Goal: Task Accomplishment & Management: Use online tool/utility

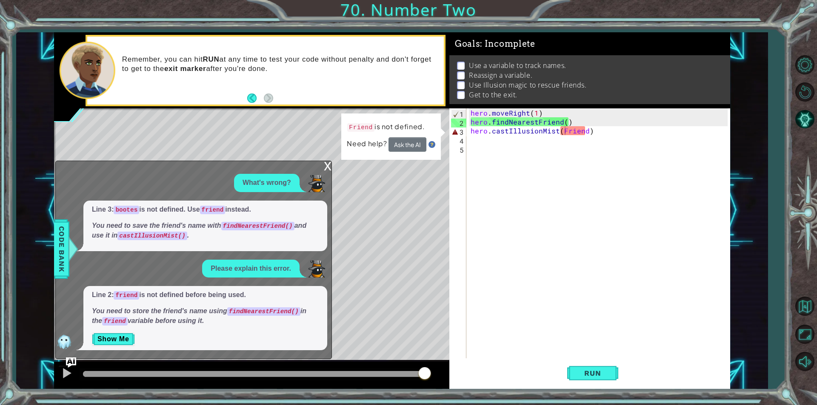
scroll to position [0, 6]
drag, startPoint x: 530, startPoint y: 334, endPoint x: 705, endPoint y: 396, distance: 186.1
click at [530, 334] on div "hero . moveRight ( 1 ) hero . findNearestFriend ( ) hero . castIllusionMist ( F…" at bounding box center [600, 242] width 263 height 268
click at [600, 377] on span "Run" at bounding box center [593, 373] width 34 height 9
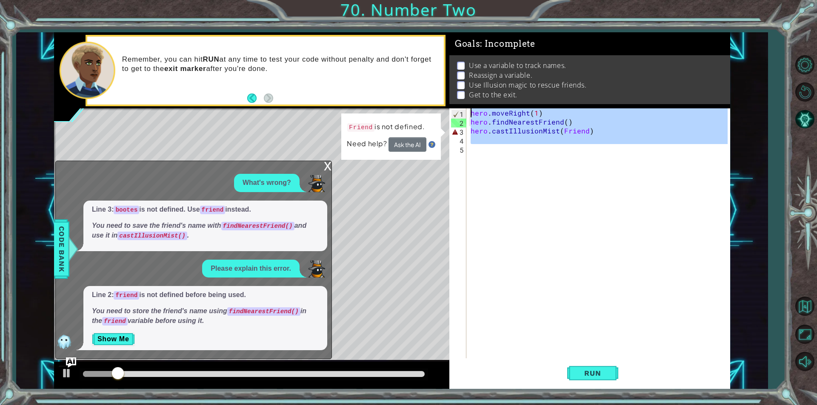
drag, startPoint x: 648, startPoint y: 151, endPoint x: 462, endPoint y: 112, distance: 189.5
click at [462, 112] on div "1 2 3 4 5 hero . moveRight ( 1 ) hero . findNearestFriend ( ) hero . castIllusi…" at bounding box center [588, 233] width 278 height 250
type textarea "hero.moveRight(1) hero.findNearestFriend()"
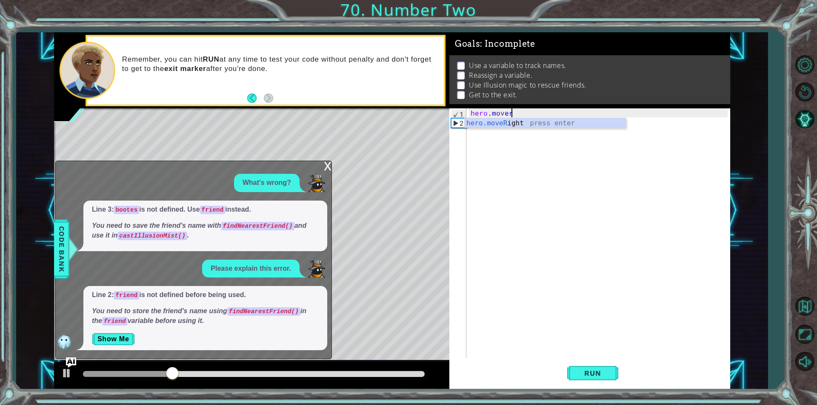
scroll to position [0, 2]
type textarea "hero.moveRight(1)"
click at [479, 126] on div "hero . moveRight ( 1 )" at bounding box center [600, 242] width 263 height 268
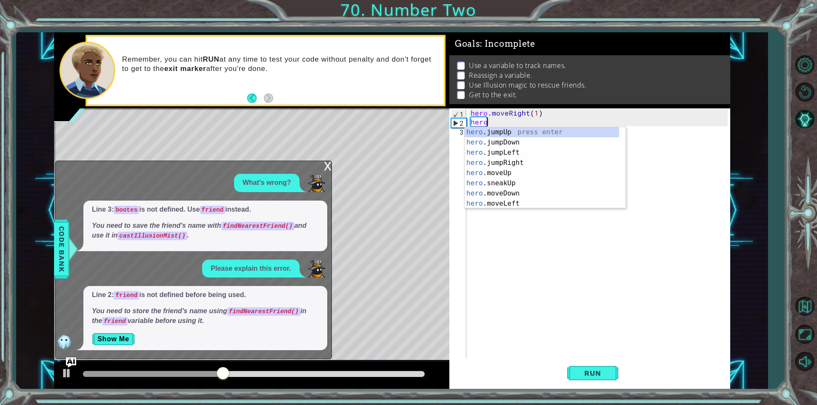
scroll to position [0, 0]
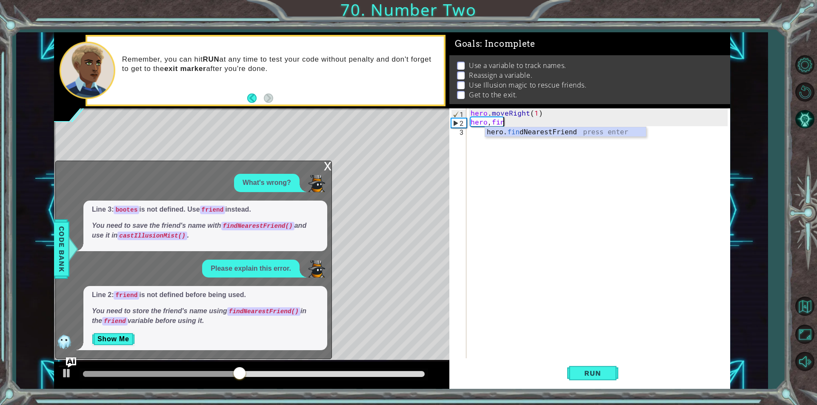
type textarea "hero,find"
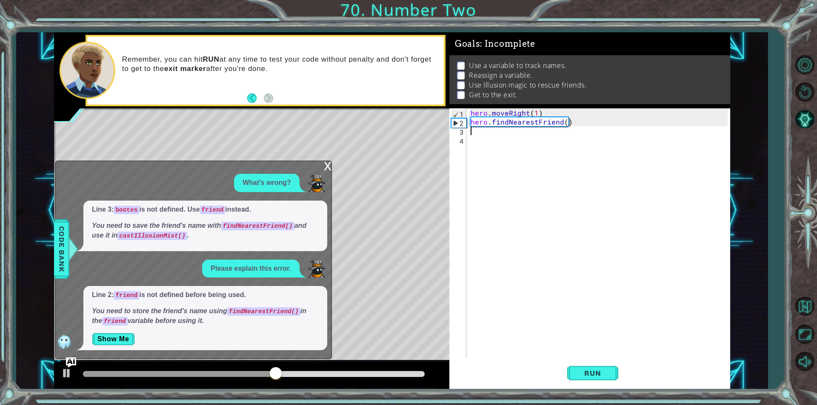
click at [324, 168] on div "x" at bounding box center [328, 165] width 8 height 9
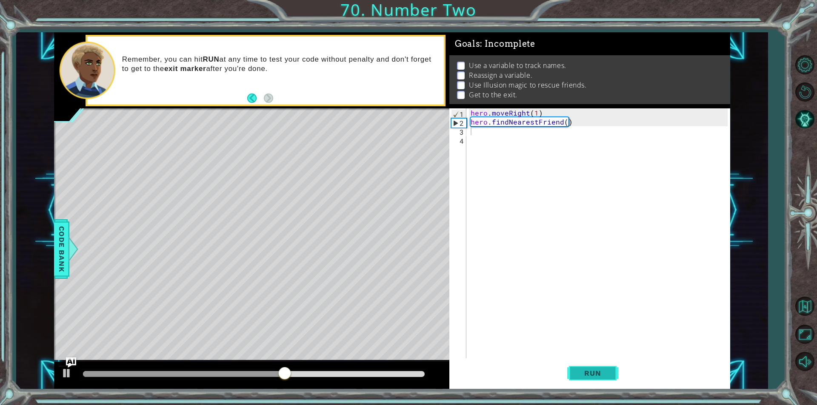
click at [598, 375] on span "Run" at bounding box center [593, 373] width 34 height 9
click at [472, 136] on div "hero . moveRight ( 1 ) hero . findNearestFriend ( )" at bounding box center [600, 242] width 263 height 268
click at [475, 129] on div "hero . moveRight ( 1 ) hero . findNearestFriend ( )" at bounding box center [600, 242] width 263 height 268
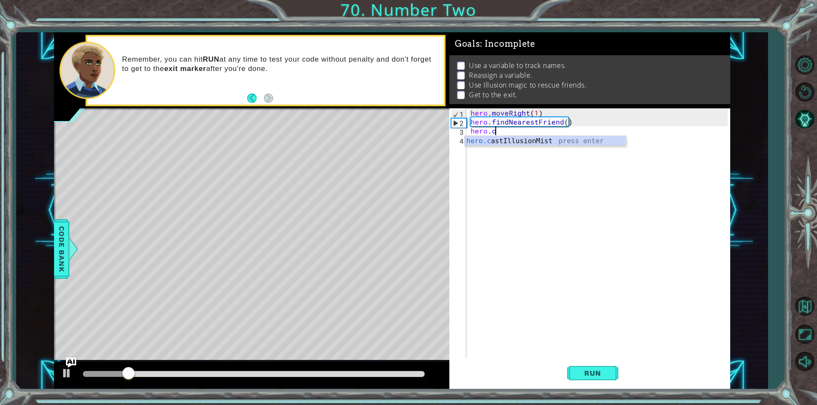
scroll to position [0, 1]
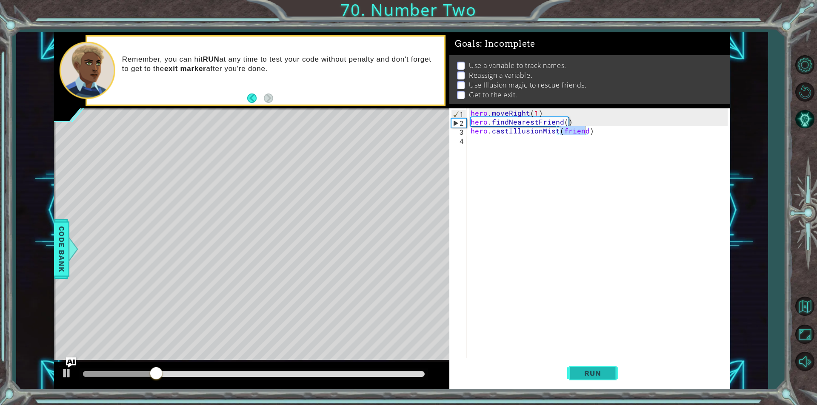
click at [595, 376] on span "Run" at bounding box center [593, 373] width 34 height 9
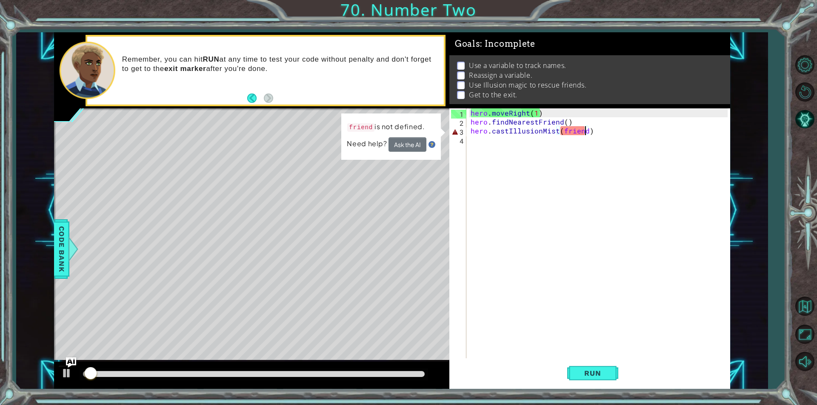
click at [563, 131] on div "hero . moveRight ( 1 ) hero . findNearestFriend ( ) hero . castIllusionMist ( f…" at bounding box center [600, 242] width 263 height 268
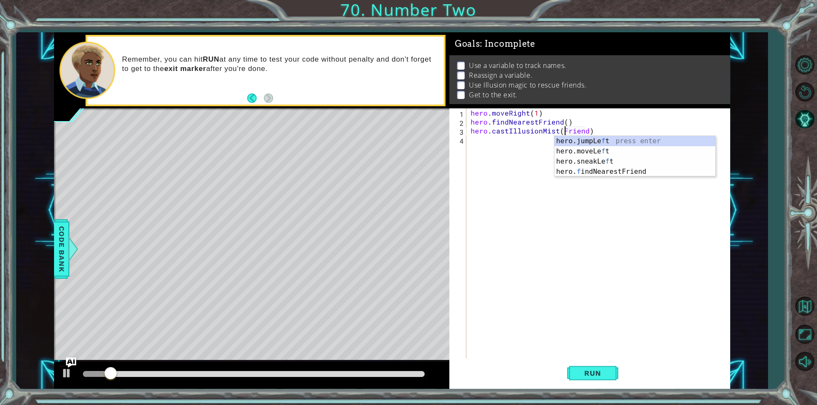
scroll to position [0, 6]
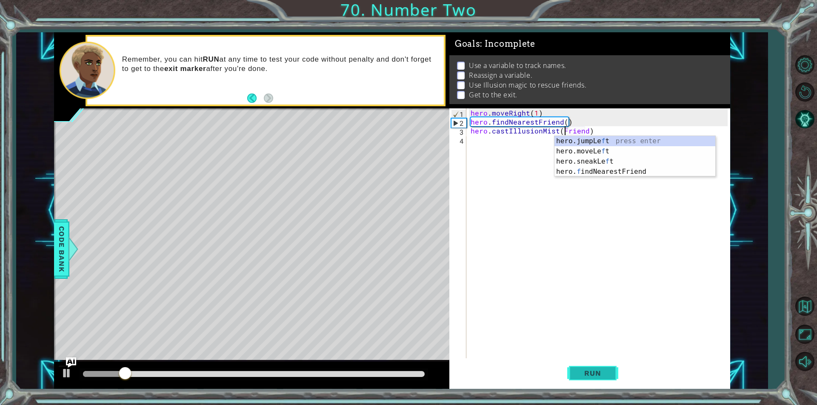
click at [587, 379] on button "Run" at bounding box center [592, 373] width 51 height 28
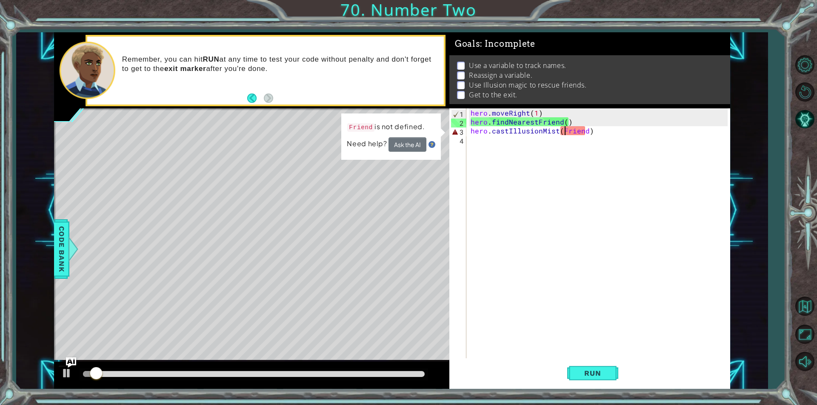
click at [602, 132] on div "hero . moveRight ( 1 ) hero . findNearestFriend ( ) hero . castIllusionMist ( F…" at bounding box center [600, 242] width 263 height 268
drag, startPoint x: 602, startPoint y: 132, endPoint x: 559, endPoint y: 134, distance: 43.4
click at [559, 134] on div "hero . moveRight ( 1 ) hero . findNearestFriend ( ) hero . castIllusionMist ( F…" at bounding box center [600, 242] width 263 height 268
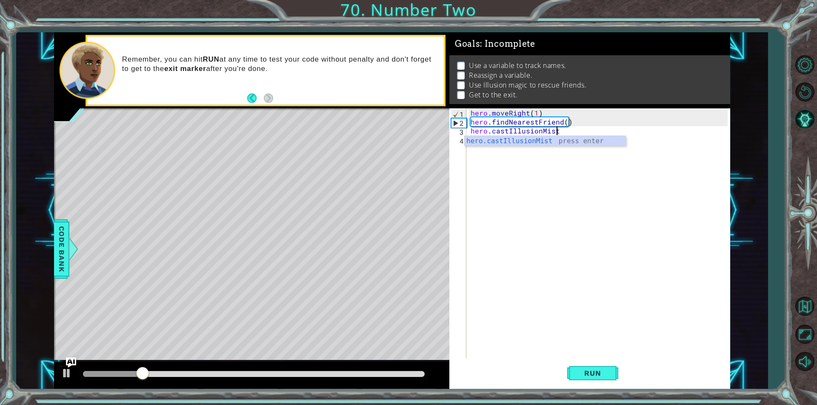
click at [583, 143] on div "hero.castIllusionMist press enter" at bounding box center [545, 151] width 161 height 31
type textarea "hero.castIllusionMist(friend)"
click at [490, 163] on div "hero . moveRight ( 1 ) hero . findNearestFriend ( ) hero . castIllusionMist ( f…" at bounding box center [600, 242] width 263 height 268
drag, startPoint x: 566, startPoint y: 120, endPoint x: 582, endPoint y: 123, distance: 16.3
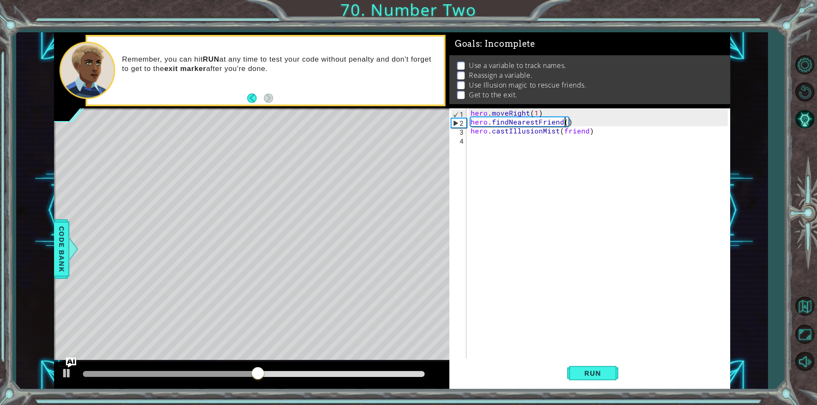
click at [572, 123] on div "hero . moveRight ( 1 ) hero . findNearestFriend ( ) hero . castIllusionMist ( f…" at bounding box center [600, 242] width 263 height 268
type textarea ")hero.findNearestFriend("
drag, startPoint x: 665, startPoint y: 219, endPoint x: 577, endPoint y: 153, distance: 110.4
click at [665, 219] on div "hero . moveRight ( 1 ) ) hero . findNearestFriend ( hero . castIllusionMist ( f…" at bounding box center [600, 242] width 263 height 268
drag, startPoint x: 585, startPoint y: 119, endPoint x: 470, endPoint y: 124, distance: 114.5
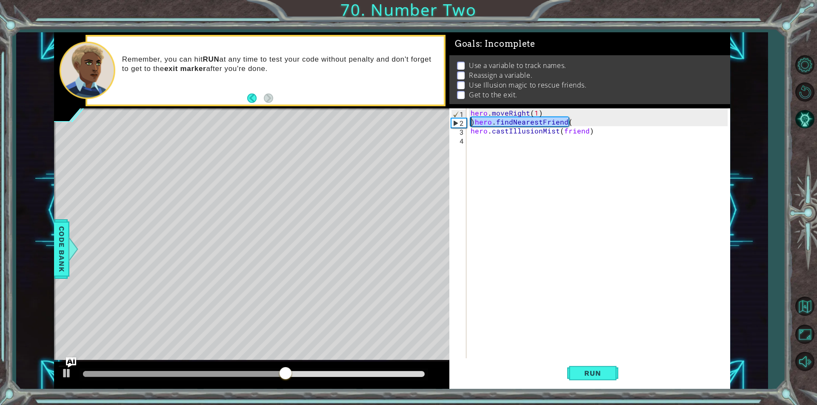
click at [470, 124] on div "hero . moveRight ( 1 ) ) hero . findNearestFriend ( hero . castIllusionMist ( f…" at bounding box center [600, 242] width 263 height 268
type textarea ")hero.findNearestFriend("
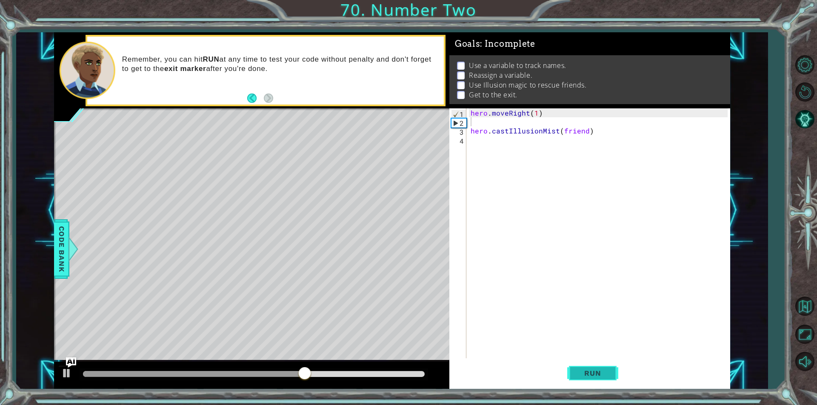
click at [591, 370] on span "Run" at bounding box center [593, 373] width 34 height 9
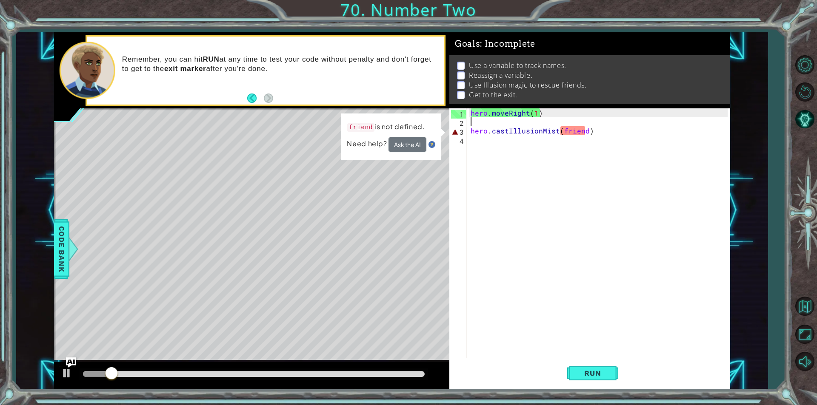
click at [584, 131] on div "hero . moveRight ( 1 ) hero . castIllusionMist ( friend )" at bounding box center [600, 242] width 263 height 268
type textarea "hero.castIllusionMist(friend)"
click at [494, 123] on div "hero . moveRight ( 1 ) hero . castIllusionMist ( friend )" at bounding box center [600, 242] width 263 height 268
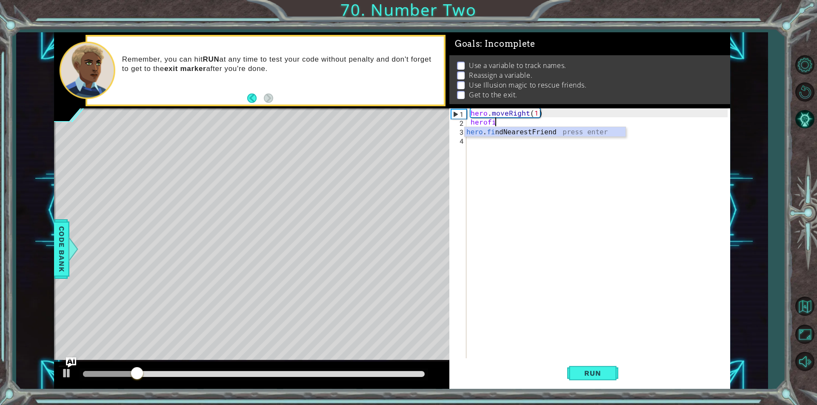
scroll to position [0, 1]
type textarea "herofind"
click at [585, 142] on div "hero . moveRight ( 1 ) hero . findNearestFriend ( ) hero . castIllusionMist ( f…" at bounding box center [600, 242] width 263 height 268
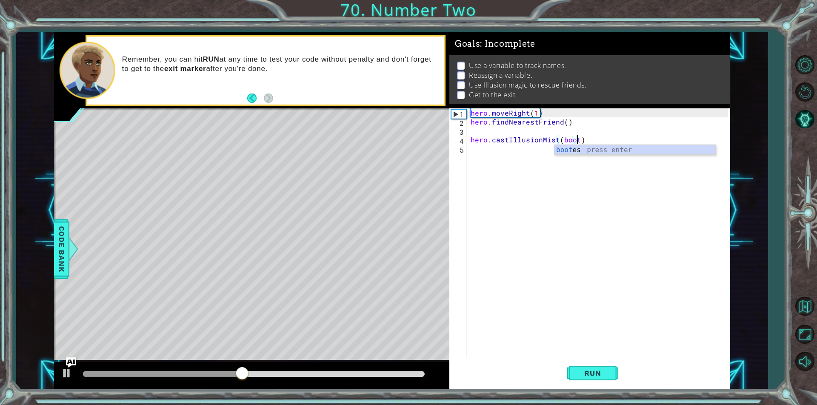
scroll to position [0, 6]
click at [593, 377] on span "Run" at bounding box center [593, 373] width 34 height 9
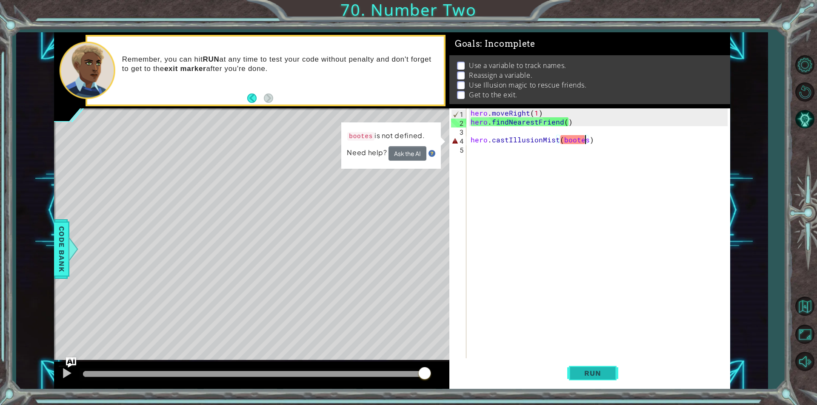
click at [578, 380] on button "Run" at bounding box center [592, 373] width 51 height 28
click at [565, 143] on div "hero . moveRight ( 1 ) hero . findNearestFriend ( ) hero . castIllusionMist ( b…" at bounding box center [600, 242] width 263 height 268
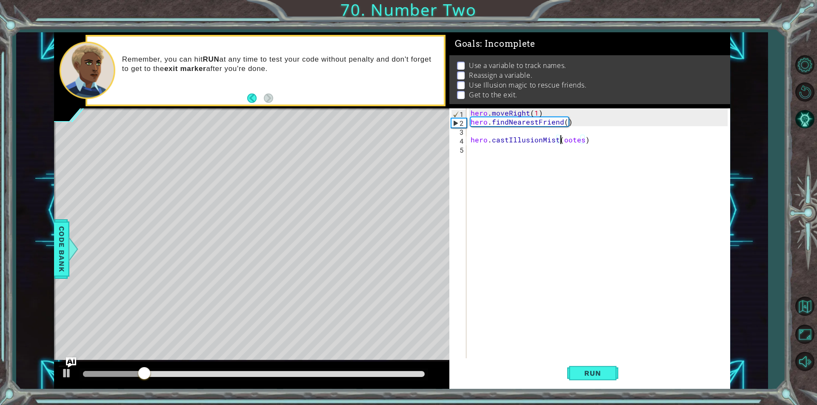
type textarea "hero.castIllusionMist(Bootes)"
click at [621, 270] on div "hero . moveRight ( 1 ) hero . findNearestFriend ( ) hero . castIllusionMist ( B…" at bounding box center [600, 242] width 263 height 268
click at [600, 384] on button "Run" at bounding box center [592, 373] width 51 height 28
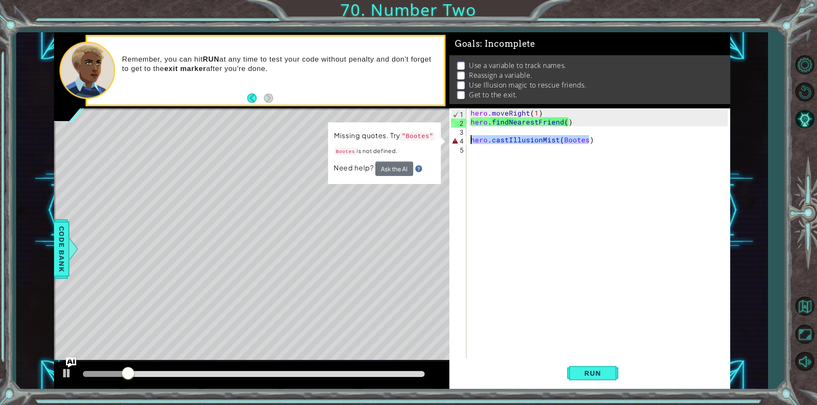
drag, startPoint x: 611, startPoint y: 143, endPoint x: 348, endPoint y: 141, distance: 262.9
click at [348, 141] on div "1 2 3 4 hero . moveRight ( 1 ) friend = hero . findNearestFriend ( ) hero . cas…" at bounding box center [392, 210] width 676 height 357
type textarea "hero.castIllusionMist(Bootes)"
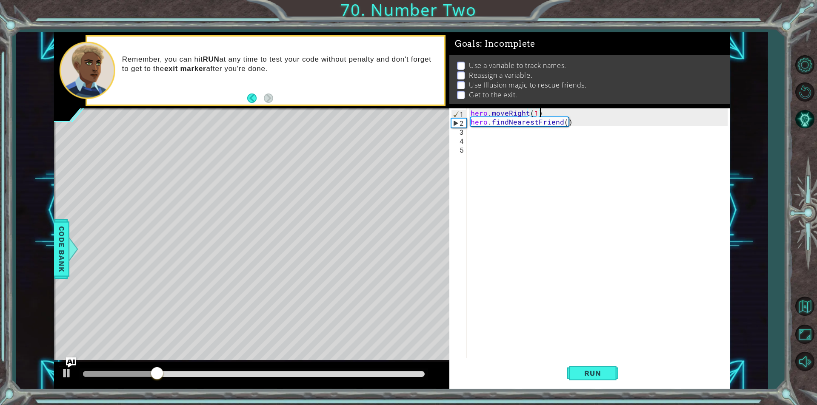
click at [550, 109] on div "hero . moveRight ( 1 ) hero . findNearestFriend ( )" at bounding box center [600, 242] width 263 height 268
type textarea "hero.moveRight(1)"
click at [471, 113] on div "hero . moveRight ( 1 ) hero . findNearestFriend ( )" at bounding box center [600, 242] width 263 height 268
type textarea "friend = "Bootes""
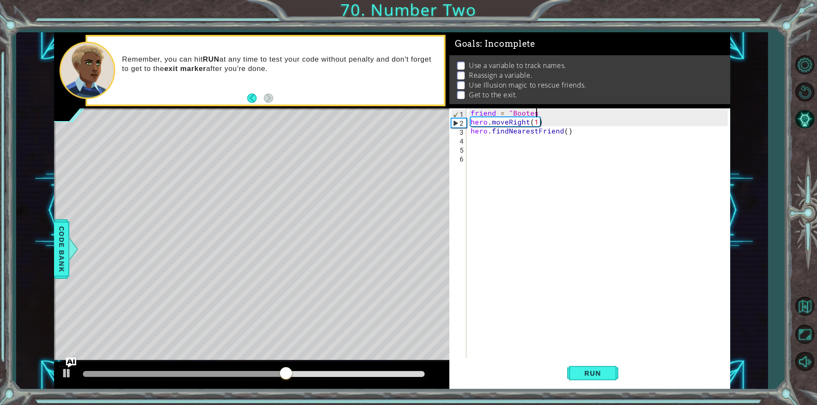
scroll to position [0, 4]
click at [514, 149] on div "friend = "Bootes" hero . moveRight ( 1 ) hero . findNearestFriend ( )" at bounding box center [600, 242] width 263 height 268
click at [548, 141] on div "friend = "Bootes" hero . moveRight ( 1 ) hero . findNearestFriend ( )" at bounding box center [600, 242] width 263 height 268
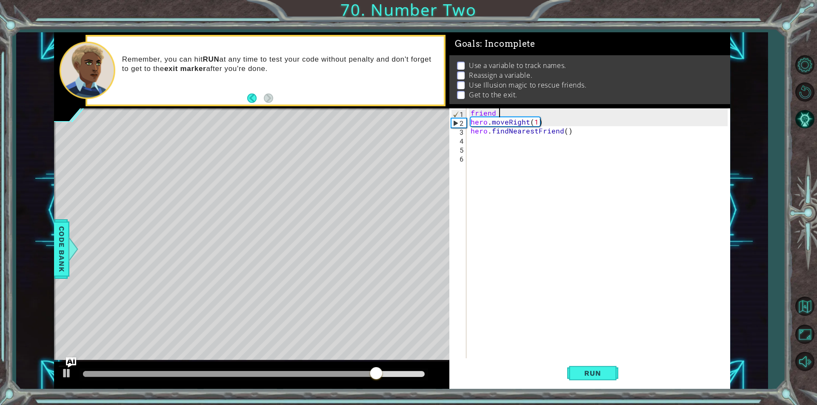
type textarea "friend"
type textarea "herofind"
type textarea "hero.cas"
type textarea "h"
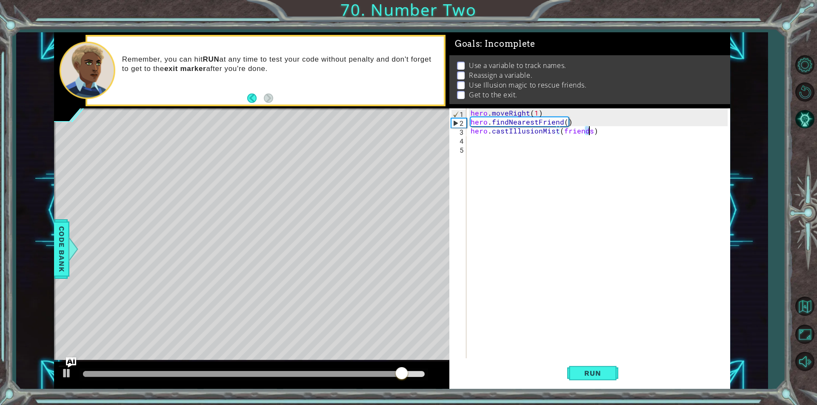
type textarea "hero.castIllusionMist(bootes)"
drag, startPoint x: 580, startPoint y: 354, endPoint x: 605, endPoint y: 372, distance: 30.6
click at [592, 361] on div "hero.castIllusionMist(bootes) 1 2 3 4 5 hero . moveRight ( 1 ) hero . findNeare…" at bounding box center [589, 248] width 281 height 281
click at [604, 382] on button "Run" at bounding box center [592, 373] width 51 height 28
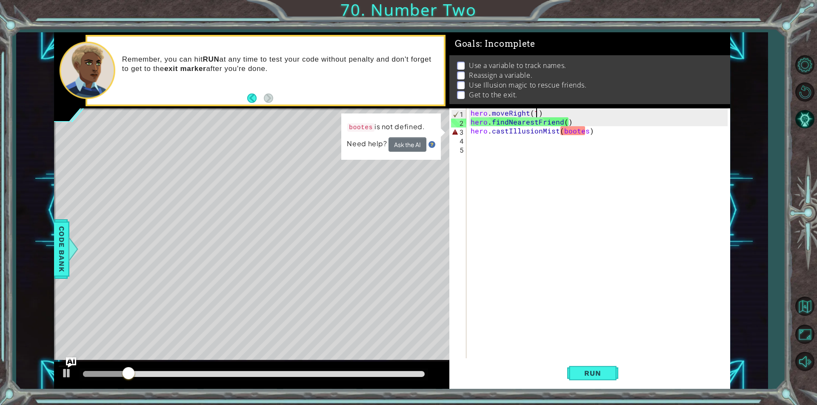
click at [534, 109] on div "hero . moveRight ( 1 ) hero . findNearestFriend ( ) hero . castIllusionMist ( b…" at bounding box center [600, 242] width 263 height 268
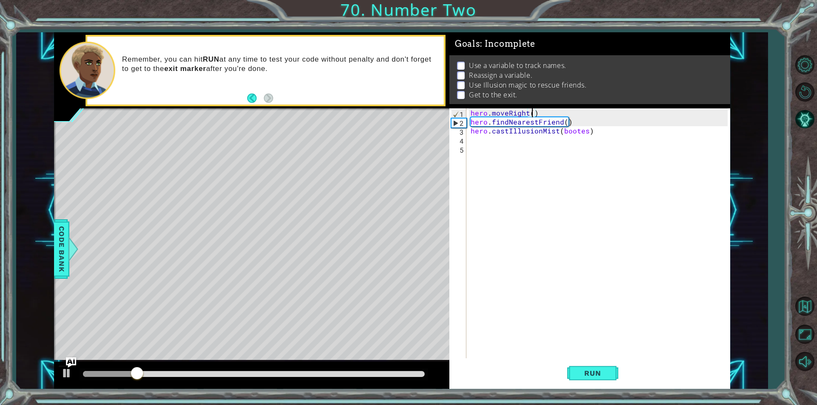
scroll to position [0, 4]
click at [578, 370] on span "Run" at bounding box center [593, 373] width 34 height 9
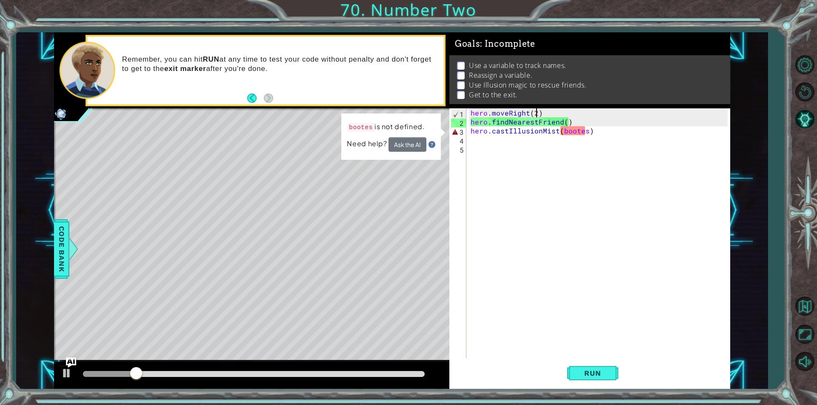
click at [565, 129] on div "hero . moveRight ( 2 ) hero . findNearestFriend ( ) hero . castIllusionMist ( b…" at bounding box center [600, 242] width 263 height 268
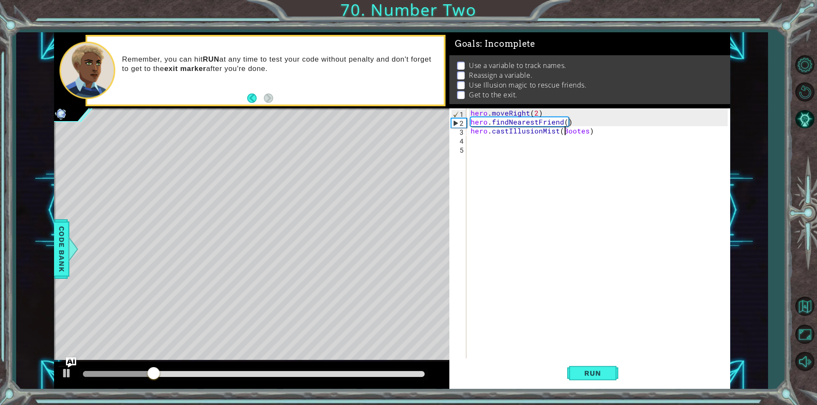
scroll to position [0, 6]
click at [607, 373] on span "Run" at bounding box center [593, 373] width 34 height 9
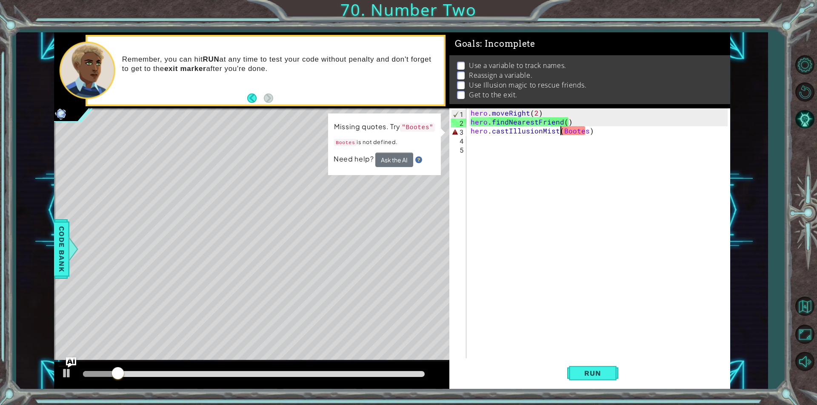
click at [560, 131] on div "hero . moveRight ( 2 ) hero . findNearestFriend ( ) hero . castIllusionMist ( B…" at bounding box center [600, 242] width 263 height 268
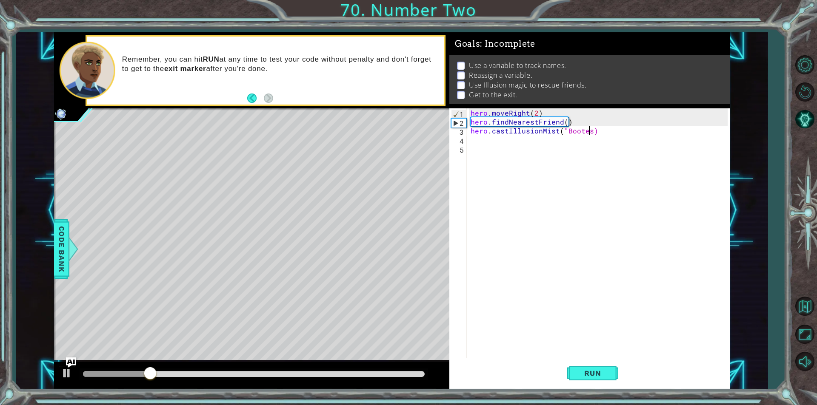
click at [589, 133] on div "hero . moveRight ( 2 ) hero . findNearestFriend ( ) hero . castIllusionMist ( "…" at bounding box center [600, 242] width 263 height 268
type textarea "hero.castIllusionMist("Bootes")"
click at [605, 379] on button "Run" at bounding box center [592, 373] width 51 height 28
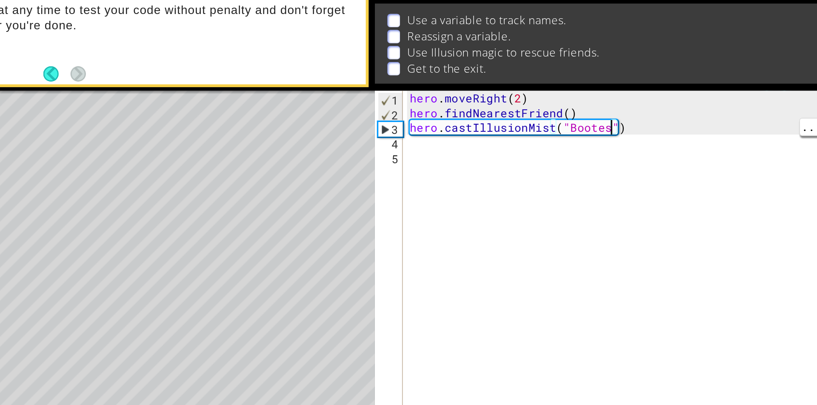
click at [561, 133] on div "hero . moveRight ( 2 ) hero . findNearestFriend ( ) hero . castIllusionMist ( "…" at bounding box center [600, 242] width 263 height 268
click at [562, 138] on div "hero . moveRight ( 2 ) hero . findNearestFriend ( ) hero . castIllusionMist ( "…" at bounding box center [600, 242] width 263 height 268
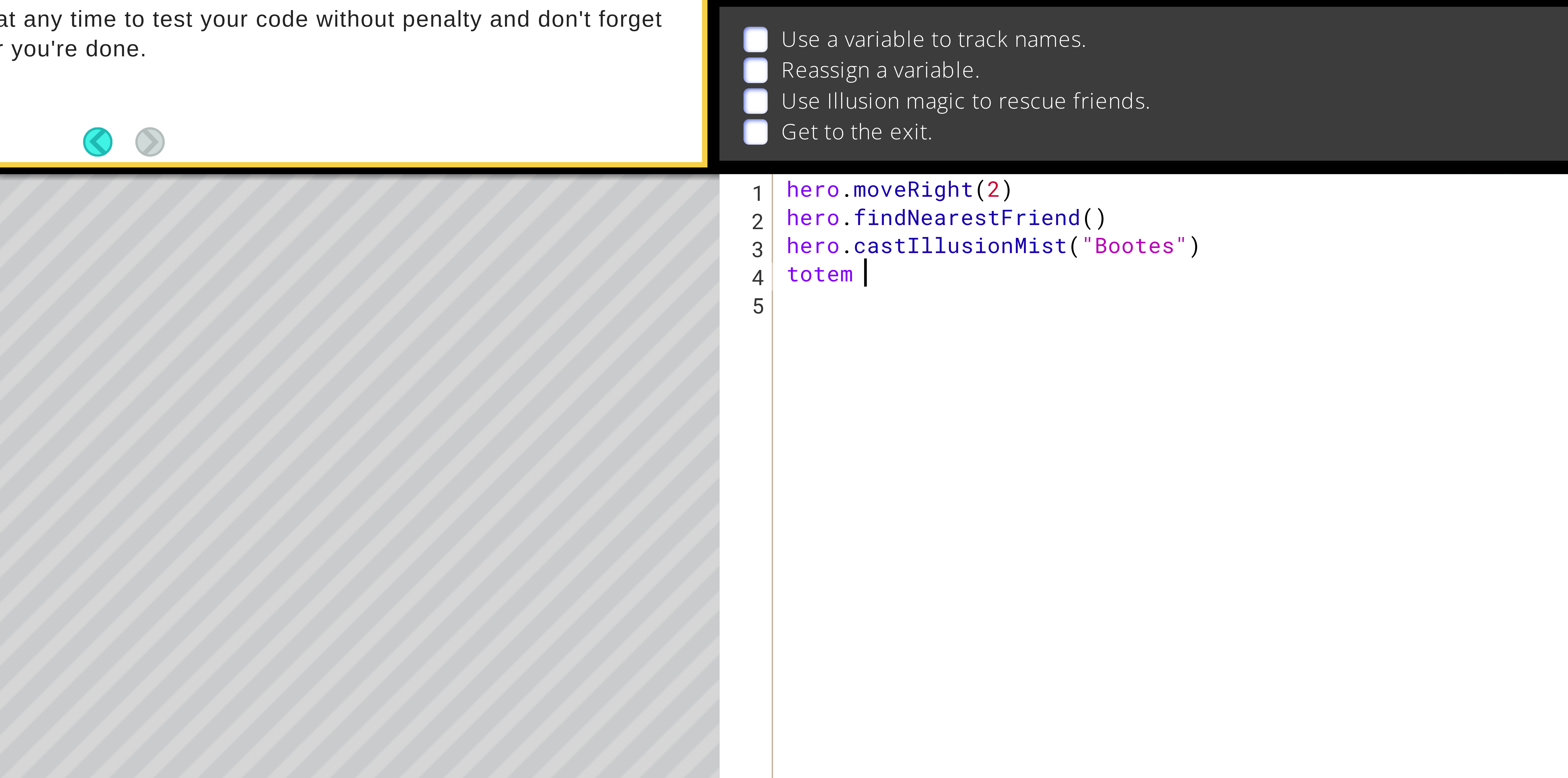
scroll to position [0, 1]
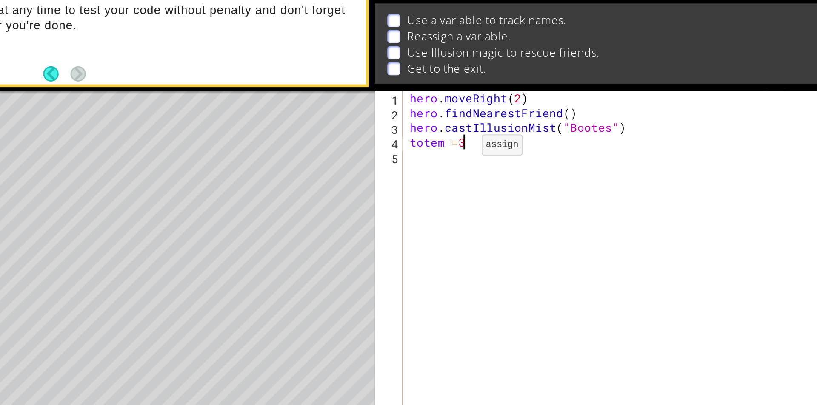
click at [499, 143] on div "hero . moveRight ( 2 ) hero . findNearestFriend ( ) hero . castIllusionMist ( "…" at bounding box center [600, 242] width 263 height 268
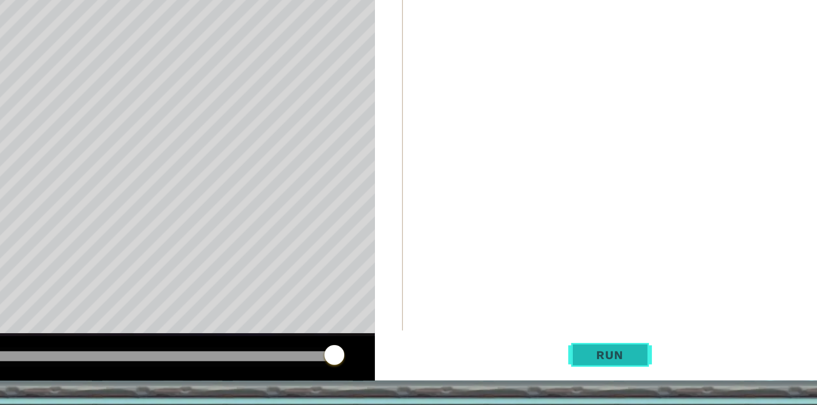
click at [610, 372] on button "Run" at bounding box center [592, 373] width 51 height 28
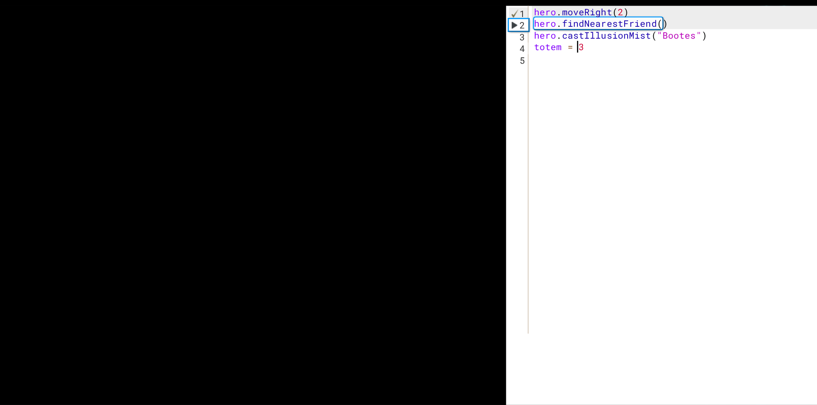
scroll to position [0, 0]
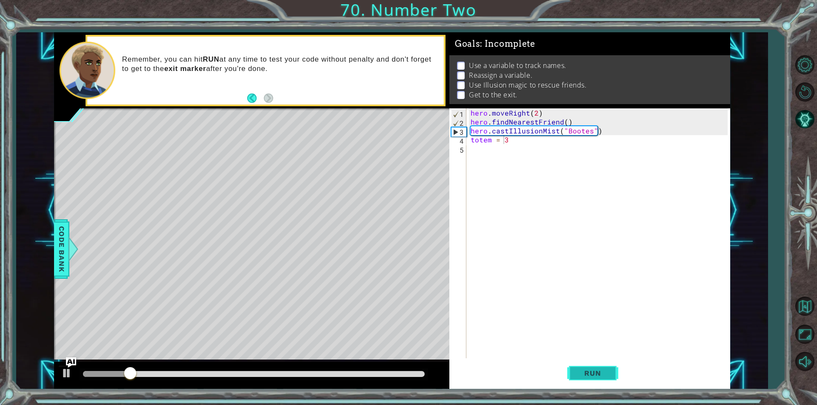
click at [602, 371] on span "Run" at bounding box center [593, 373] width 34 height 9
click at [620, 130] on div "hero . moveRight ( 2 ) hero . findNearestFriend ( ) hero . castIllusionMist ( "…" at bounding box center [600, 242] width 263 height 268
drag, startPoint x: 483, startPoint y: 114, endPoint x: 463, endPoint y: 144, distance: 35.5
click at [469, 137] on div "hero . moveRight ( 2 ) hero . findNearestFriend ( ) hero . castIllusionMist ( "…" at bounding box center [600, 242] width 263 height 268
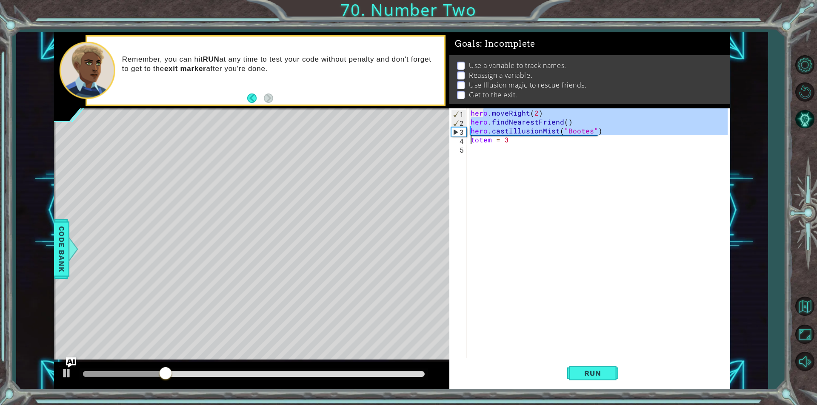
click at [470, 112] on div "hero . moveRight ( 2 ) hero . findNearestFriend ( ) hero . castIllusionMist ( "…" at bounding box center [600, 242] width 263 height 268
drag, startPoint x: 470, startPoint y: 112, endPoint x: 649, endPoint y: 134, distance: 180.0
click at [649, 134] on div "hero . moveRight ( 2 ) hero . findNearestFriend ( ) hero . castIllusionMist ( "…" at bounding box center [600, 242] width 263 height 268
click at [547, 139] on div "hero . moveRight ( 2 ) hero . findNearestFriend ( ) hero . castIllusionMist ( "…" at bounding box center [600, 242] width 263 height 268
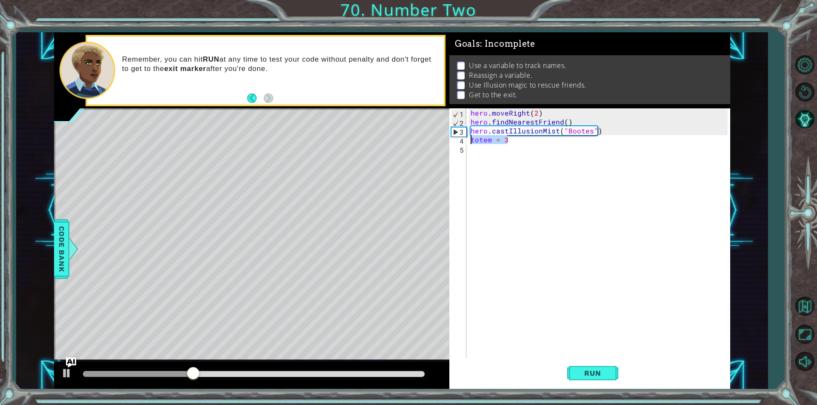
click at [448, 141] on div "1 2 3 4 hero . moveRight ( 1 ) friend = hero . findNearestFriend ( ) hero . cas…" at bounding box center [392, 210] width 676 height 357
paste textarea "hero.castIllusionMist("Bootes")"
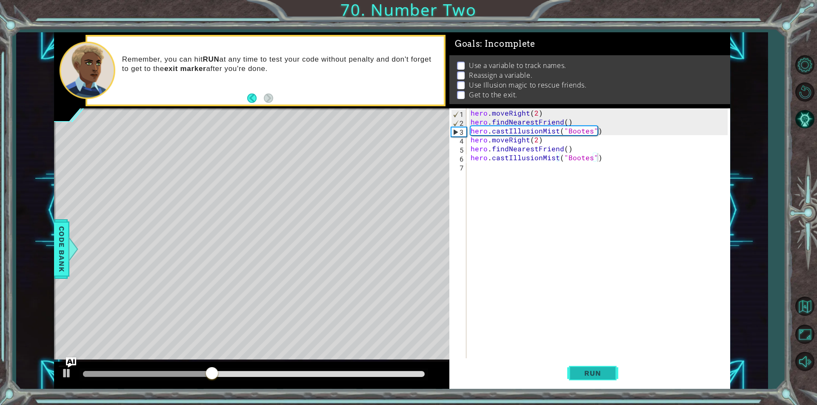
click at [612, 371] on button "Run" at bounding box center [592, 373] width 51 height 28
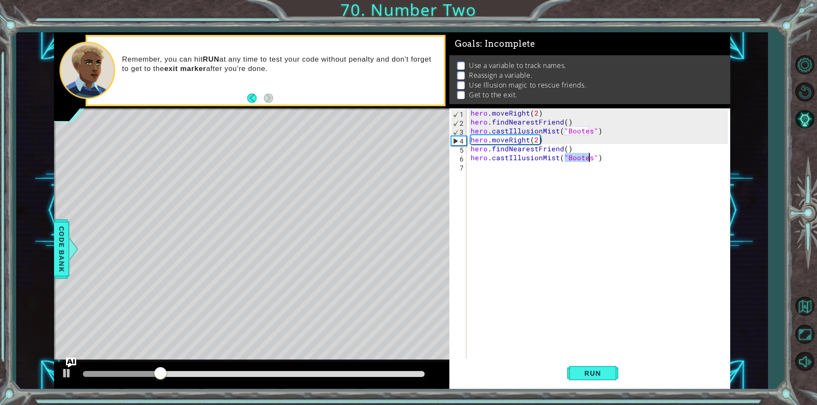
drag, startPoint x: 564, startPoint y: 161, endPoint x: 588, endPoint y: 161, distance: 24.3
click at [588, 161] on div "hero . moveRight ( 2 ) hero . findNearestFriend ( ) hero . castIllusionMist ( "…" at bounding box center [600, 242] width 263 height 268
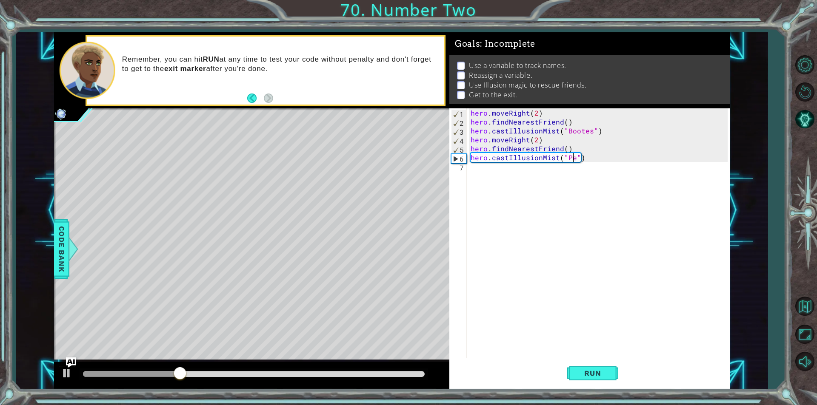
scroll to position [0, 6]
click at [609, 369] on span "Run" at bounding box center [593, 373] width 34 height 9
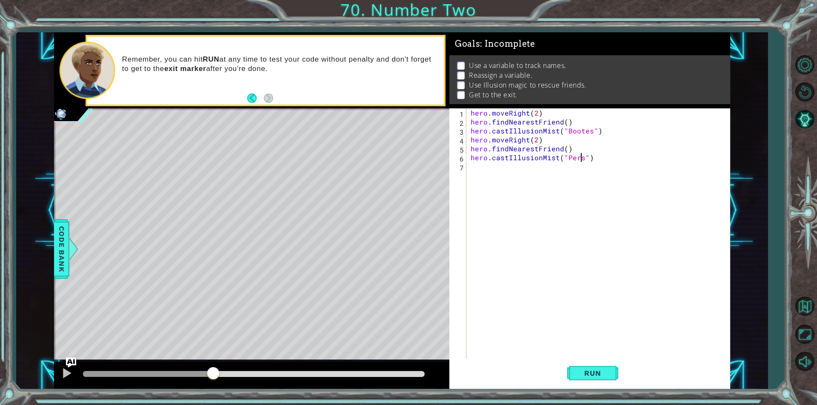
scroll to position [0, 7]
drag, startPoint x: 100, startPoint y: 372, endPoint x: 213, endPoint y: 388, distance: 114.3
click at [213, 388] on div at bounding box center [251, 375] width 395 height 27
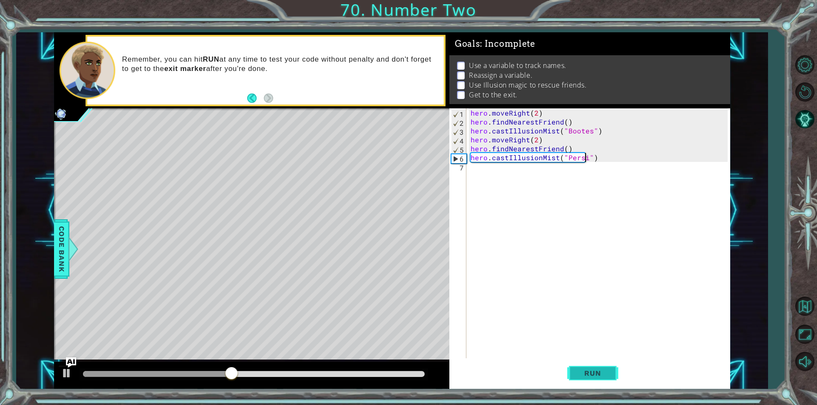
type textarea "hero.castIllusionMist("Persi")"
click at [590, 373] on span "Run" at bounding box center [593, 373] width 34 height 9
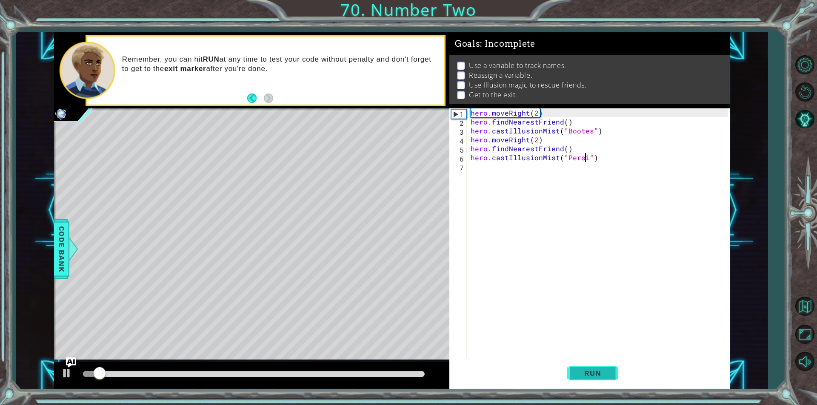
click at [586, 375] on span "Run" at bounding box center [593, 373] width 34 height 9
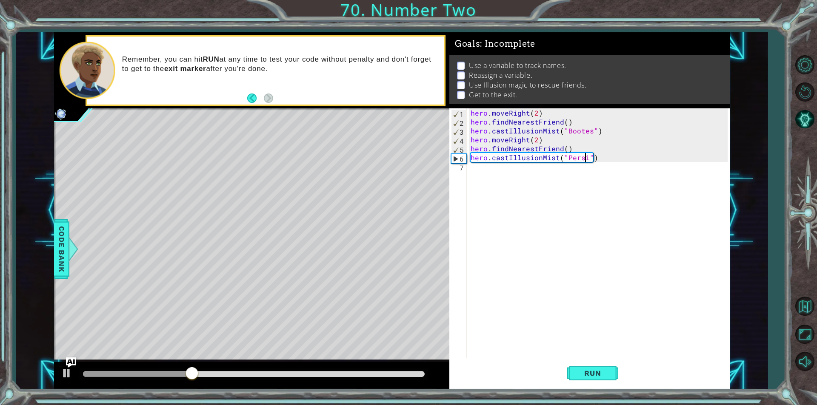
click at [576, 161] on div "hero . moveRight ( 2 ) hero . findNearestFriend ( ) hero . castIllusionMist ( "…" at bounding box center [600, 242] width 263 height 268
click at [588, 161] on div "hero . moveRight ( 2 ) hero . findNearestFriend ( ) hero . castIllusionMist ( "…" at bounding box center [600, 242] width 263 height 268
click at [581, 163] on div "hero . moveRight ( 2 ) hero . findNearestFriend ( ) hero . castIllusionMist ( "…" at bounding box center [600, 242] width 263 height 268
click at [583, 157] on div "hero . moveRight ( 2 ) hero . findNearestFriend ( ) hero . castIllusionMist ( "…" at bounding box center [600, 242] width 263 height 268
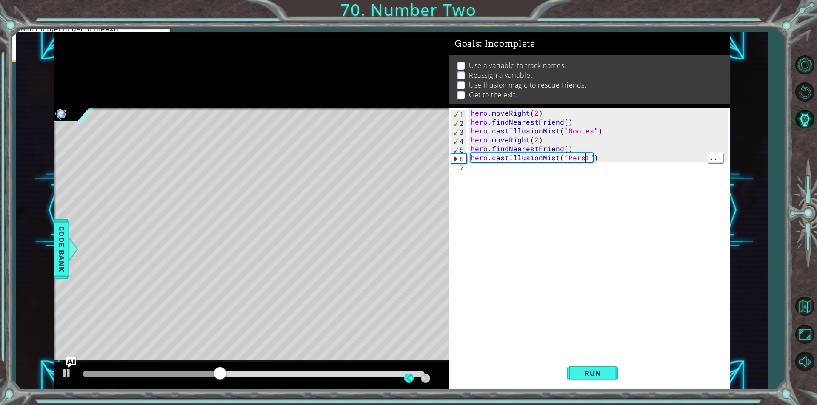
scroll to position [0, 7]
click at [579, 162] on div "hero . moveRight ( 2 ) hero . findNearestFriend ( ) hero . castIllusionMist ( "…" at bounding box center [600, 242] width 263 height 268
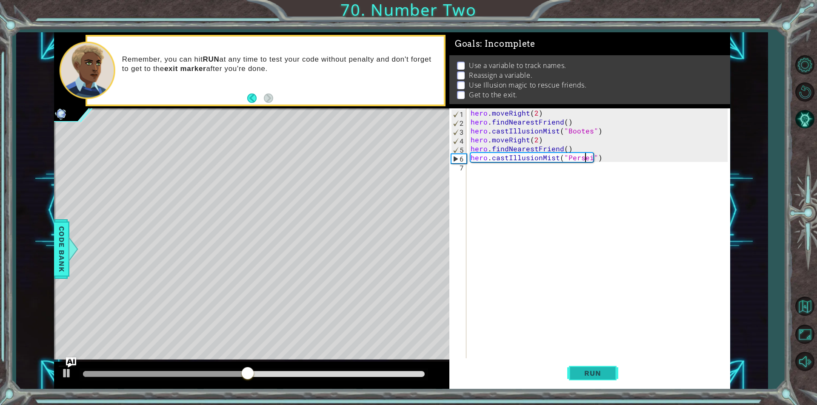
type textarea "hero.castIllusionMist("Persei")"
click at [607, 365] on button "Run" at bounding box center [592, 373] width 51 height 28
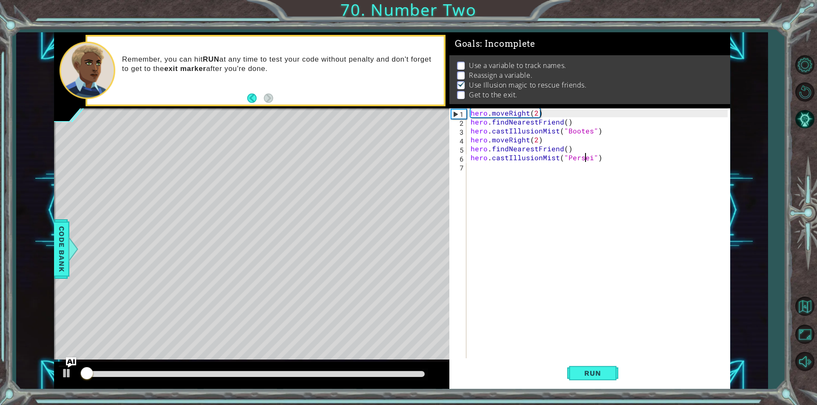
scroll to position [3, 0]
click at [88, 377] on div at bounding box center [254, 375] width 348 height 12
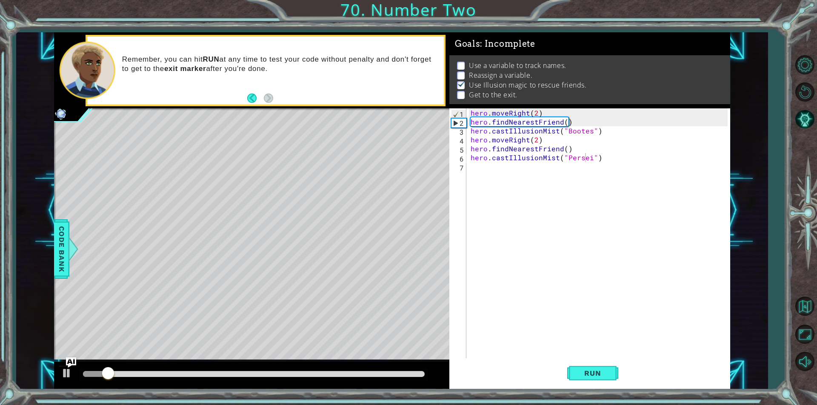
drag, startPoint x: 71, startPoint y: 332, endPoint x: 73, endPoint y: 325, distance: 7.5
click at [77, 335] on div "Level Map" at bounding box center [250, 233] width 393 height 251
drag, startPoint x: 209, startPoint y: 301, endPoint x: 51, endPoint y: 305, distance: 157.9
click at [138, 323] on div "Level Map" at bounding box center [250, 233] width 393 height 251
click at [86, 267] on div "Level Map" at bounding box center [250, 233] width 393 height 251
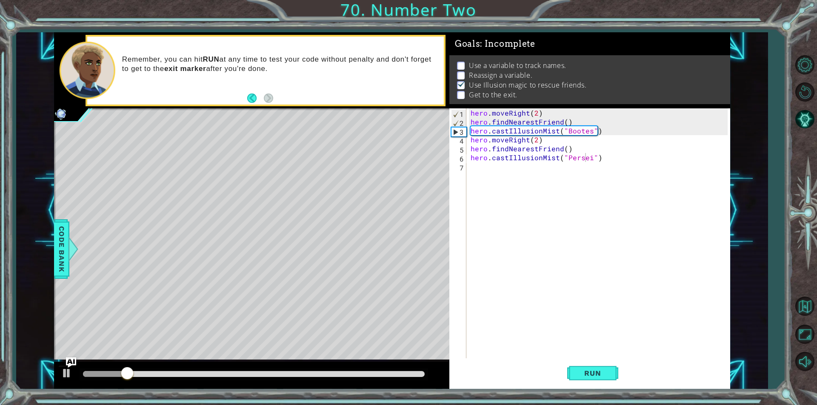
drag, startPoint x: 209, startPoint y: 253, endPoint x: 376, endPoint y: 374, distance: 206.1
click at [376, 374] on div "methods hero use(thing) moveUp(steps) moveDown(steps) moveLeft(steps) moveRight…" at bounding box center [392, 210] width 676 height 357
drag, startPoint x: 390, startPoint y: 387, endPoint x: 396, endPoint y: 291, distance: 95.5
click at [396, 291] on div "methods hero use(thing) moveUp(steps) moveDown(steps) moveLeft(steps) moveRight…" at bounding box center [392, 210] width 676 height 357
drag, startPoint x: 326, startPoint y: 272, endPoint x: 343, endPoint y: 282, distance: 20.4
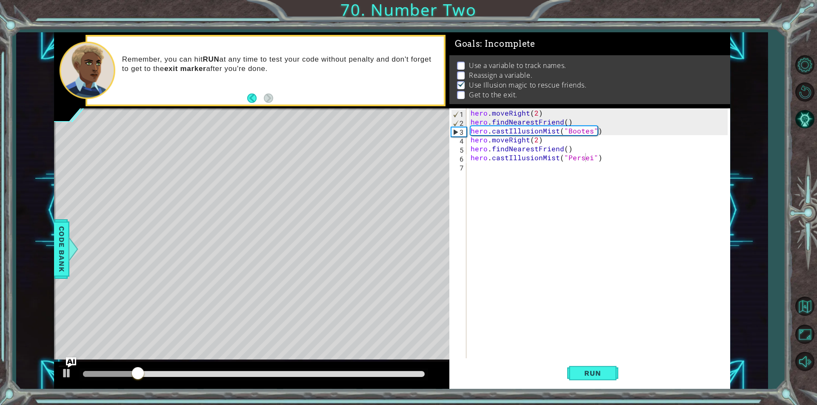
click at [343, 282] on div "Level Map" at bounding box center [250, 233] width 393 height 251
click at [425, 263] on div "Level Map" at bounding box center [250, 233] width 393 height 251
drag, startPoint x: 420, startPoint y: 280, endPoint x: 434, endPoint y: 275, distance: 14.4
click at [439, 279] on div "Level Map" at bounding box center [250, 233] width 393 height 251
drag, startPoint x: 343, startPoint y: 245, endPoint x: 452, endPoint y: 269, distance: 111.6
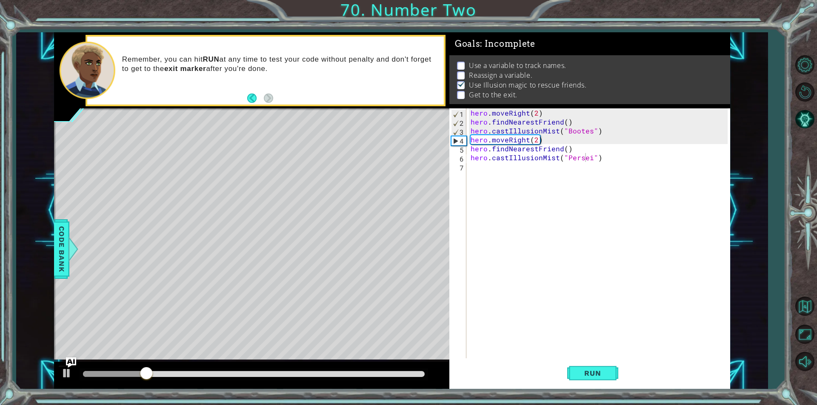
click at [452, 269] on div "1 2 3 4 hero . moveRight ( 1 ) friend = hero . findNearestFriend ( ) hero . cas…" at bounding box center [392, 210] width 676 height 357
drag, startPoint x: 544, startPoint y: 242, endPoint x: 583, endPoint y: 228, distance: 42.0
click at [607, 234] on div "hero . moveRight ( 2 ) hero . findNearestFriend ( ) hero . castIllusionMist ( "…" at bounding box center [600, 242] width 263 height 268
click at [702, 5] on div "1 2 3 4 hero . moveRight ( 1 ) friend = hero . findNearestFriend ( ) hero . cas…" at bounding box center [408, 202] width 817 height 405
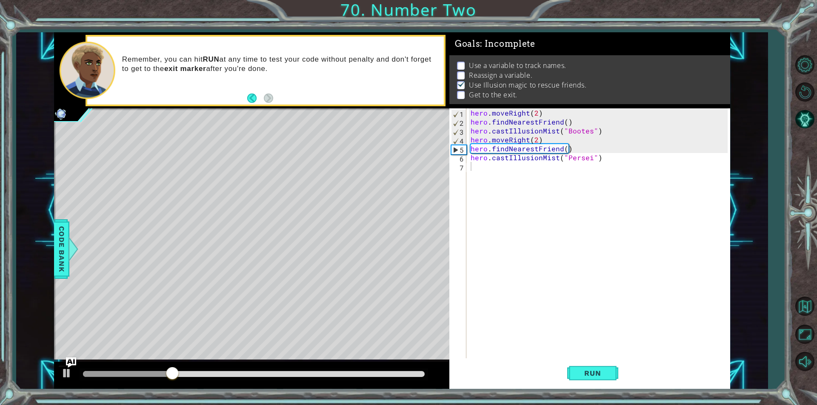
drag, startPoint x: 685, startPoint y: 305, endPoint x: 689, endPoint y: 280, distance: 25.3
click at [689, 303] on div "hero . moveRight ( 2 ) hero . findNearestFriend ( ) hero . castIllusionMist ( "…" at bounding box center [600, 242] width 263 height 268
click at [621, 230] on div "hero . moveRight ( 2 ) hero . findNearestFriend ( ) hero . castIllusionMist ( "…" at bounding box center [600, 242] width 263 height 268
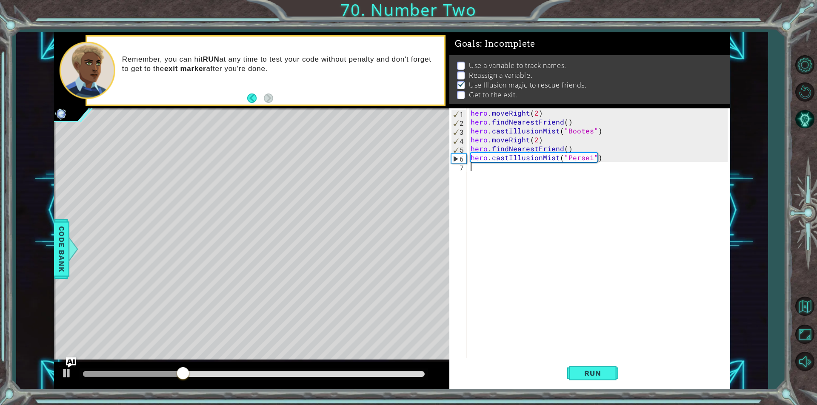
drag, startPoint x: 581, startPoint y: 134, endPoint x: 641, endPoint y: 163, distance: 67.2
click at [649, 167] on div "hero . moveRight ( 2 ) hero . findNearestFriend ( ) hero . castIllusionMist ( "…" at bounding box center [600, 242] width 263 height 268
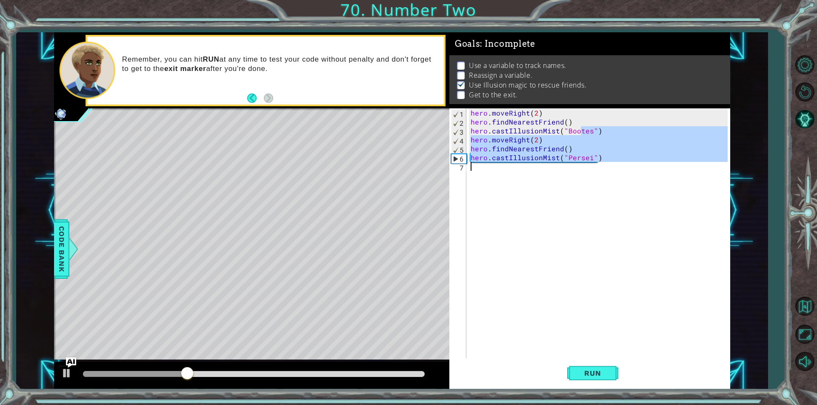
click at [628, 156] on div "hero . moveRight ( 2 ) hero . findNearestFriend ( ) hero . castIllusionMist ( "…" at bounding box center [598, 233] width 259 height 250
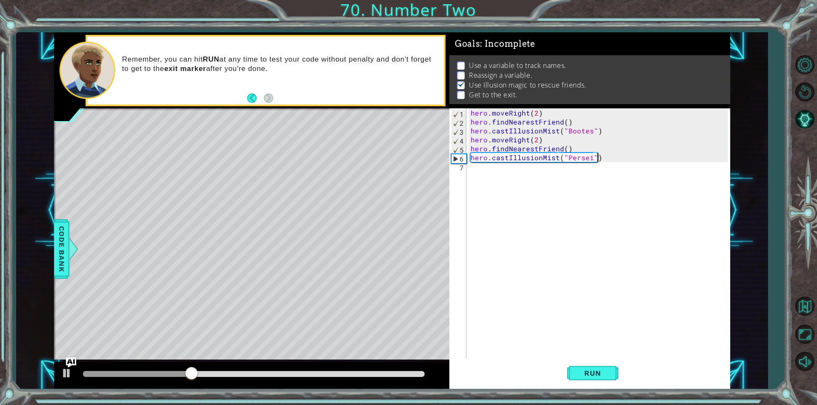
click at [603, 127] on div "hero . moveRight ( 2 ) hero . findNearestFriend ( ) hero . castIllusionMist ( "…" at bounding box center [600, 242] width 263 height 268
click at [639, 118] on div "hero . moveRight ( 2 ) hero . findNearestFriend ( ) hero . castIllusionMist ( "…" at bounding box center [600, 242] width 263 height 268
click at [638, 118] on div "hero . moveRight ( 2 ) hero . findNearestFriend ( ) hero . castIllusionMist ( "…" at bounding box center [600, 242] width 263 height 268
click at [528, 111] on div "hero . moveRight ( 2 ) hero . findNearestFriend ( ) hero . castIllusionMist ( "…" at bounding box center [600, 242] width 263 height 268
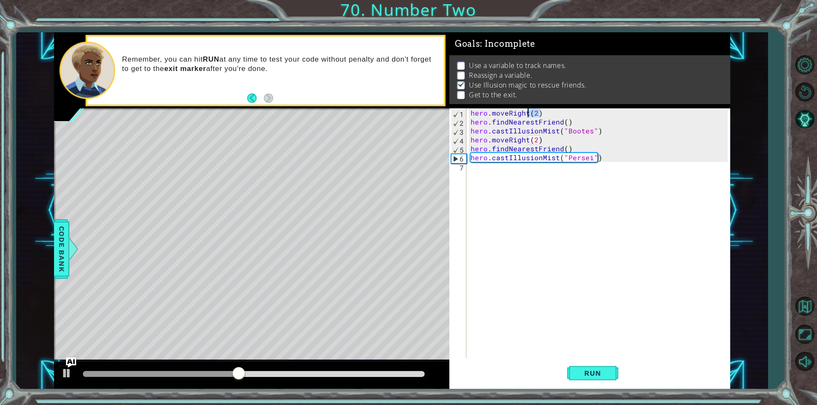
click at [528, 111] on div "hero . moveRight ( 2 ) hero . findNearestFriend ( ) hero . castIllusionMist ( "…" at bounding box center [600, 242] width 263 height 268
type textarea "hero.moveRight(2) hero.findNearestFriend()"
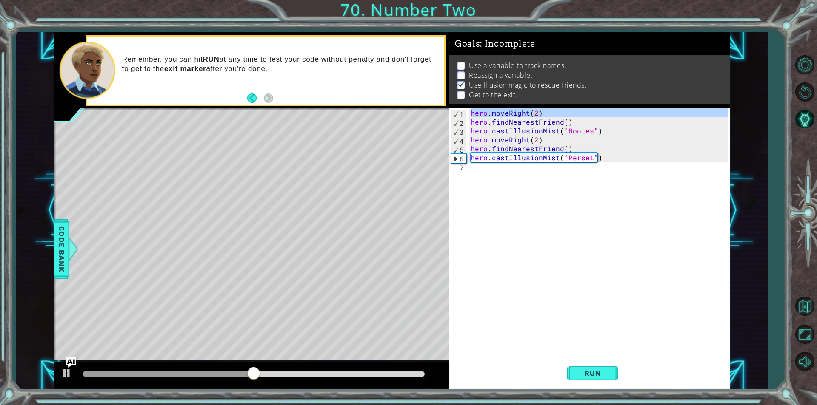
click at [499, 169] on div "hero . moveRight ( 2 ) hero . findNearestFriend ( ) hero . castIllusionMist ( "…" at bounding box center [600, 242] width 263 height 268
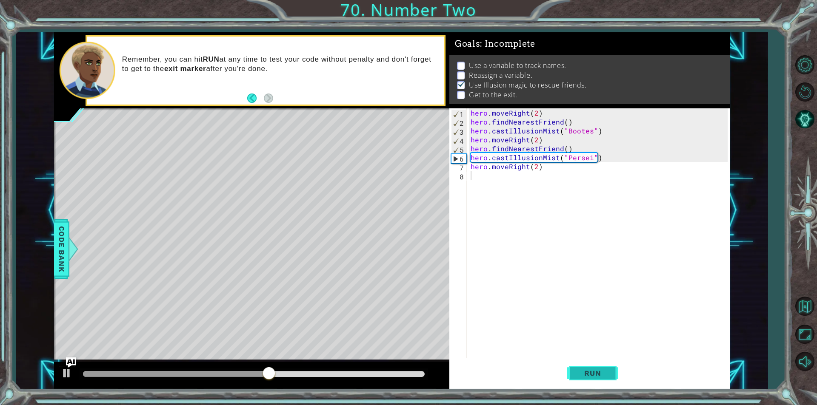
click at [612, 367] on button "Run" at bounding box center [592, 373] width 51 height 28
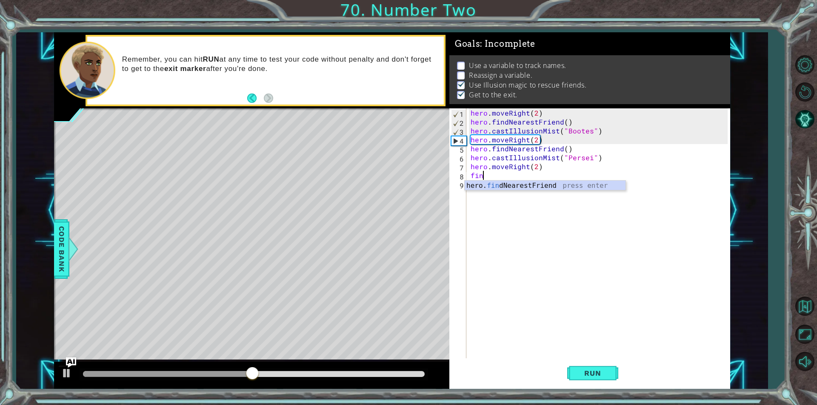
scroll to position [0, 0]
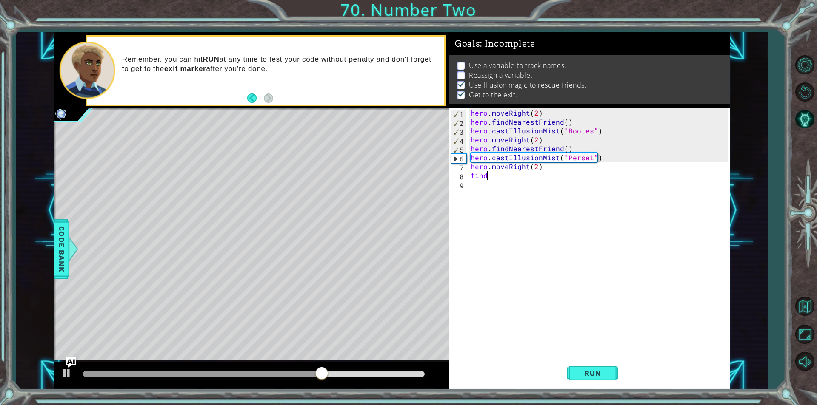
type textarea "fin"
click at [515, 190] on div "hero. fin dNearestFriend press enter" at bounding box center [545, 196] width 161 height 31
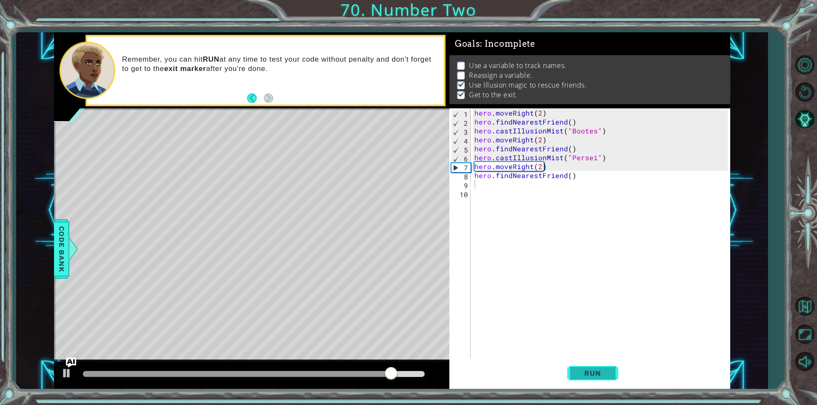
click at [609, 369] on span "Run" at bounding box center [593, 373] width 34 height 9
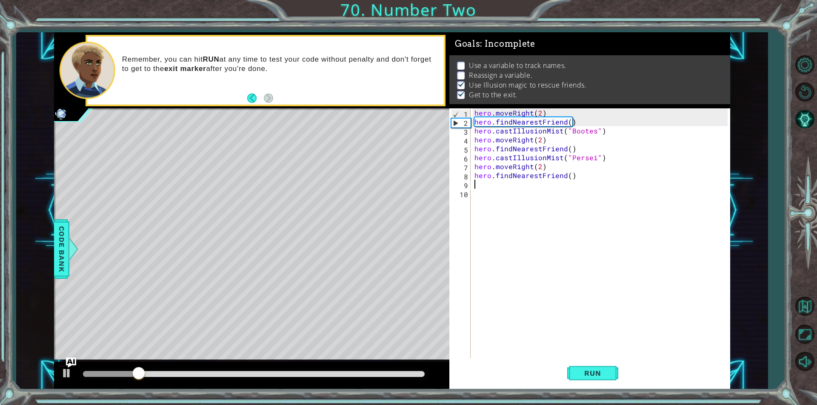
click at [530, 178] on div "hero . moveRight ( 2 ) hero . findNearestFriend ( ) hero . castIllusionMist ( "…" at bounding box center [602, 242] width 259 height 268
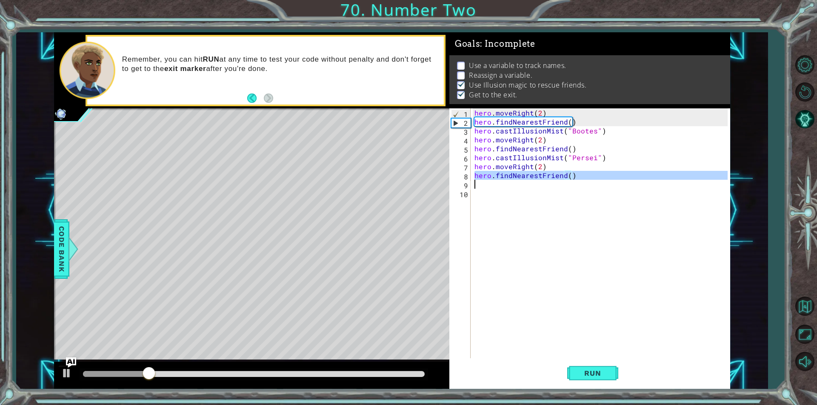
click at [530, 178] on div "hero . moveRight ( 2 ) hero . findNearestFriend ( ) hero . castIllusionMist ( "…" at bounding box center [602, 242] width 259 height 268
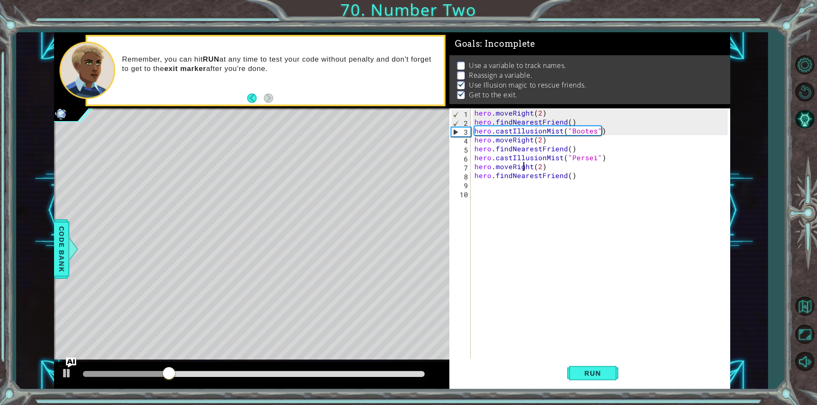
click at [525, 164] on div "hero . moveRight ( 2 ) hero . findNearestFriend ( ) hero . castIllusionMist ( "…" at bounding box center [602, 242] width 259 height 268
click at [525, 147] on div "hero . moveRight ( 2 ) hero . findNearestFriend ( ) hero . castIllusionMist ( "…" at bounding box center [602, 242] width 259 height 268
click at [532, 120] on div "hero . moveRight ( 2 ) hero . findNearestFriend ( ) hero . castIllusionMist ( "…" at bounding box center [602, 242] width 259 height 268
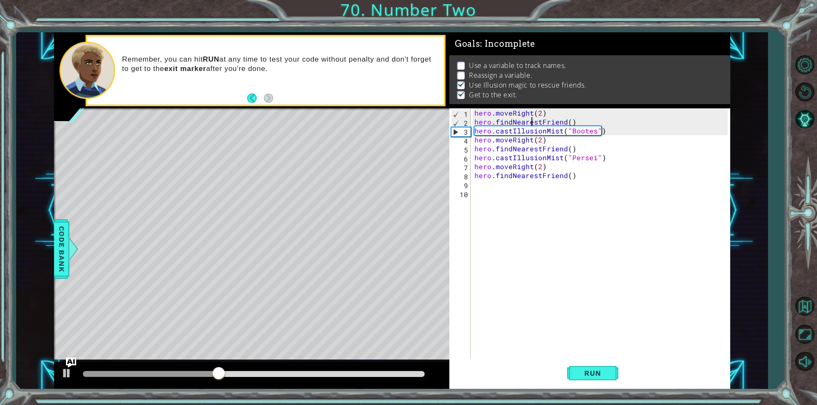
click at [532, 120] on div "hero . moveRight ( 2 ) hero . findNearestFriend ( ) hero . castIllusionMist ( "…" at bounding box center [602, 242] width 259 height 268
type textarea "hero.findNearestFriend() hero.castIllusionMist("Bootes")"
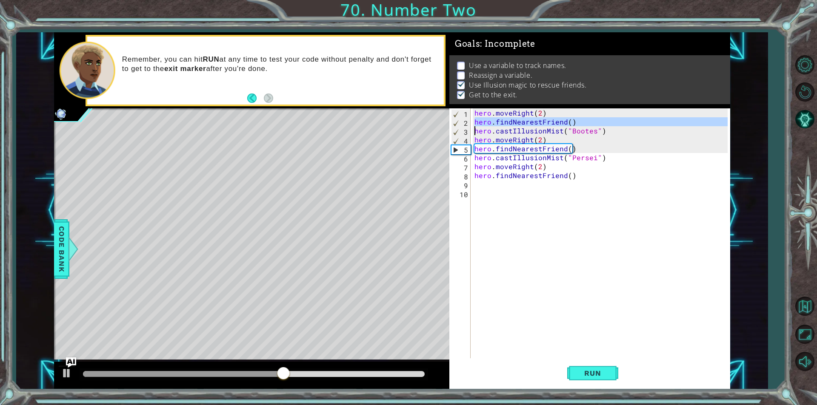
click at [588, 185] on div "hero . moveRight ( 2 ) hero . findNearestFriend ( ) hero . castIllusionMist ( "…" at bounding box center [602, 242] width 259 height 268
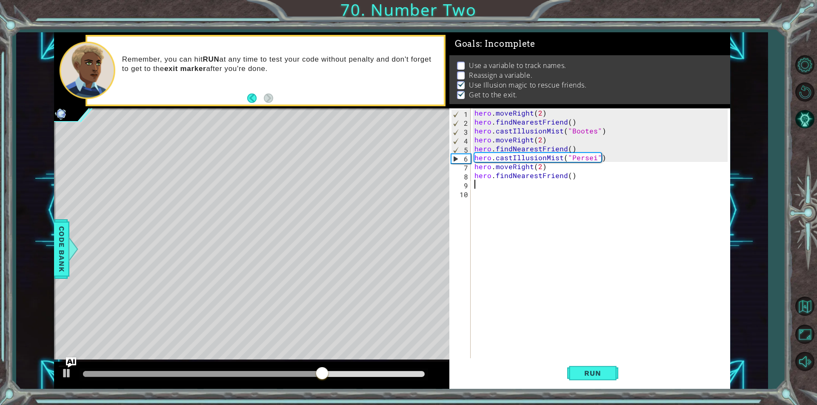
click at [570, 121] on div "hero . moveRight ( 2 ) hero . findNearestFriend ( ) hero . castIllusionMist ( "…" at bounding box center [602, 242] width 259 height 268
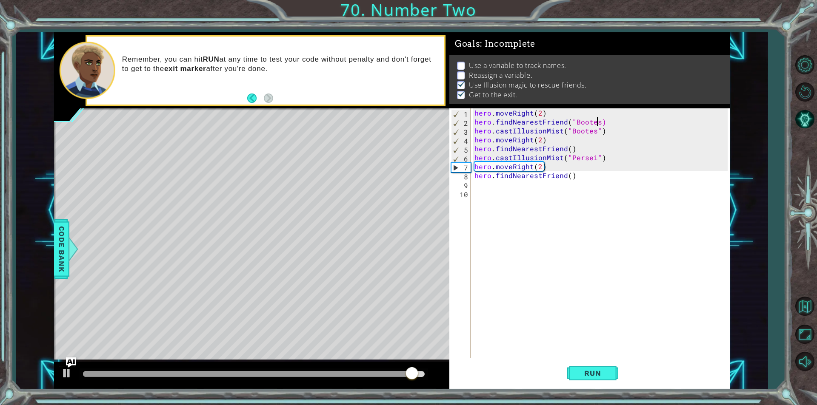
scroll to position [0, 8]
type textarea "hero.findNearestFriend("Bootes")"
click at [611, 377] on button "Run" at bounding box center [592, 373] width 51 height 28
click at [518, 221] on div "hero . moveRight ( 2 ) hero . findNearestFriend ( "Bootes" ) hero . castIllusio…" at bounding box center [602, 242] width 259 height 268
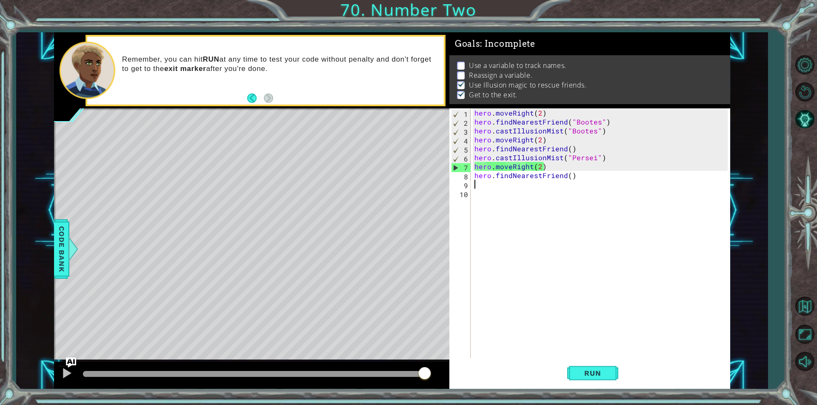
click at [497, 188] on div "hero . moveRight ( 2 ) hero . findNearestFriend ( "Bootes" ) hero . castIllusio…" at bounding box center [602, 242] width 259 height 268
drag, startPoint x: 66, startPoint y: 183, endPoint x: 67, endPoint y: 205, distance: 21.7
click at [67, 205] on div "Level Map" at bounding box center [250, 233] width 393 height 251
drag, startPoint x: 61, startPoint y: 229, endPoint x: 47, endPoint y: 231, distance: 14.1
click at [55, 231] on span "Code Bank" at bounding box center [62, 249] width 14 height 52
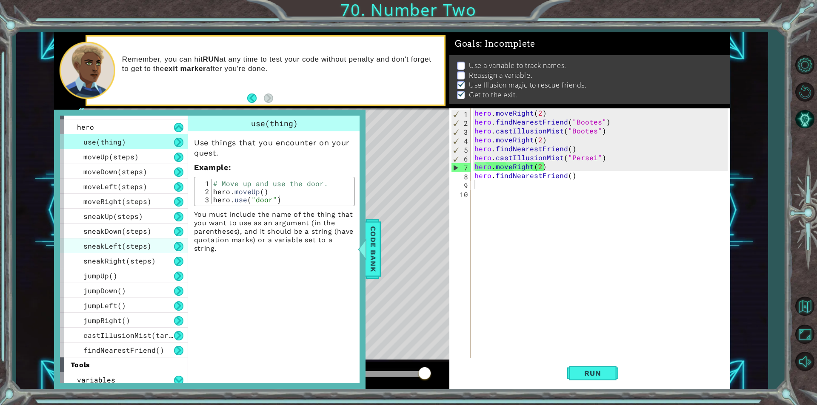
scroll to position [15, 0]
